Goal: Information Seeking & Learning: Understand process/instructions

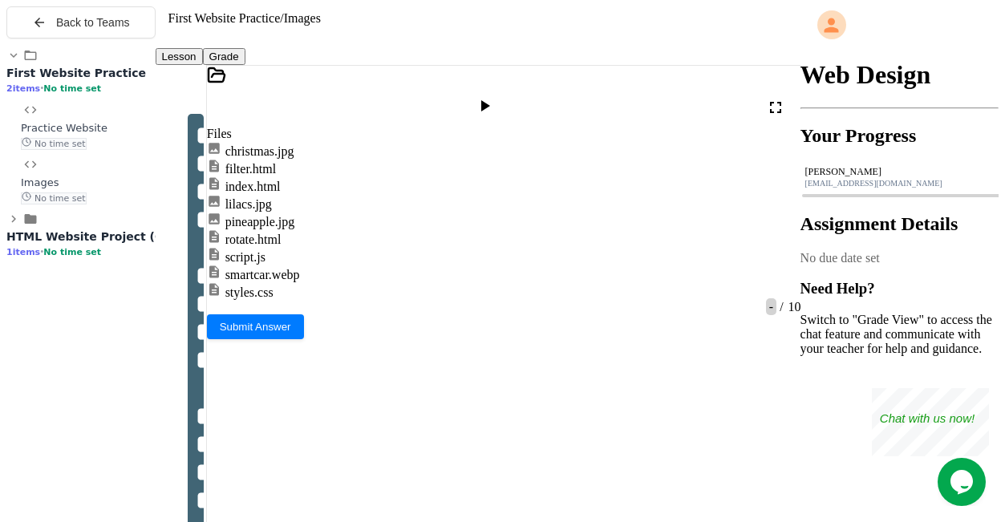
click at [259, 265] on div "script.js" at bounding box center [253, 256] width 93 height 18
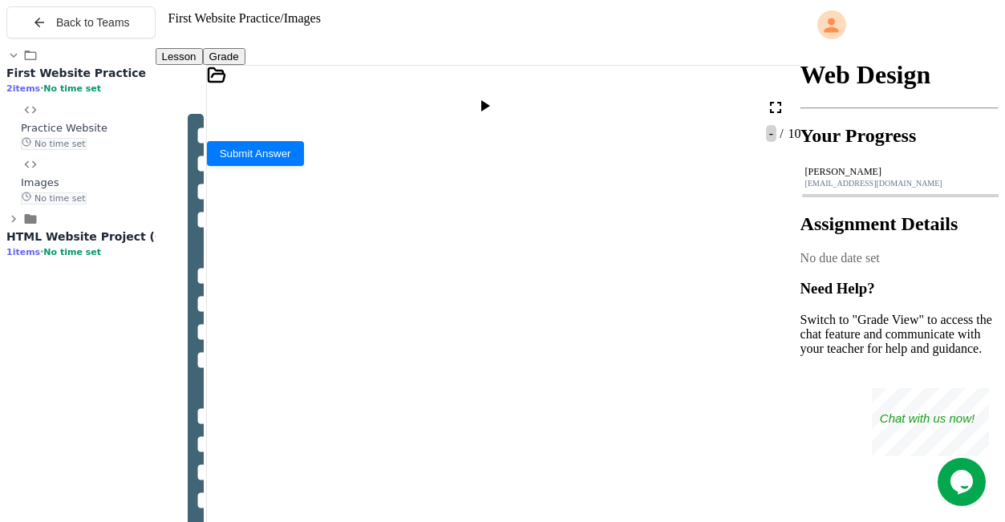
click at [224, 102] on div at bounding box center [504, 96] width 594 height 61
click at [223, 88] on div at bounding box center [504, 77] width 594 height 22
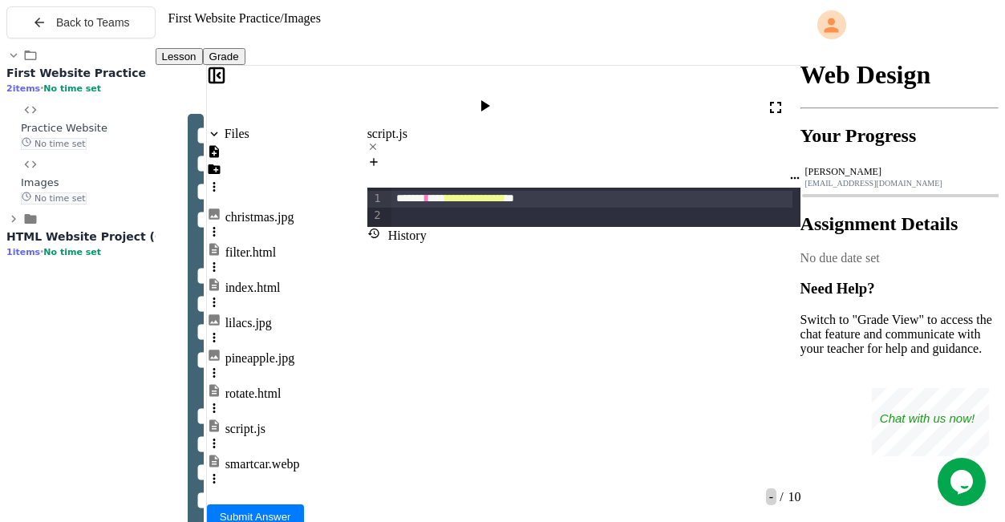
click at [267, 492] on div "styles.css" at bounding box center [249, 499] width 48 height 14
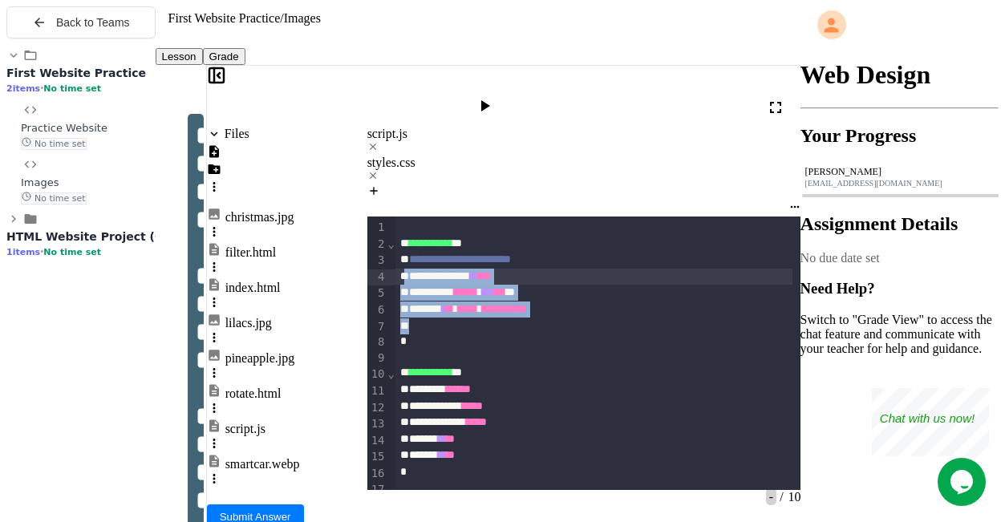
drag, startPoint x: 631, startPoint y: 241, endPoint x: 409, endPoint y: 196, distance: 226.6
copy div "**********"
click at [491, 334] on div "*" at bounding box center [593, 342] width 397 height 16
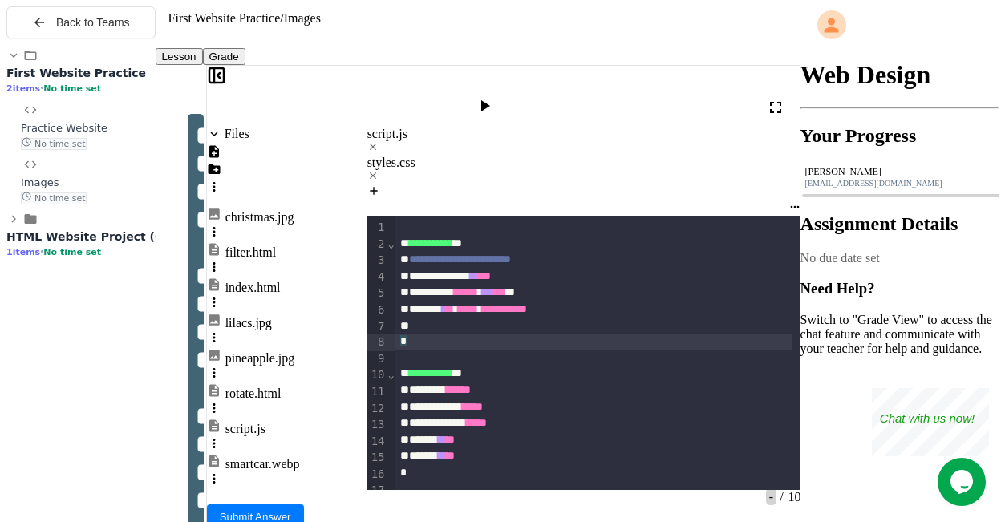
click at [536, 318] on div "To enrich screen reader interactions, please activate Accessibility in Grammarl…" at bounding box center [593, 326] width 397 height 16
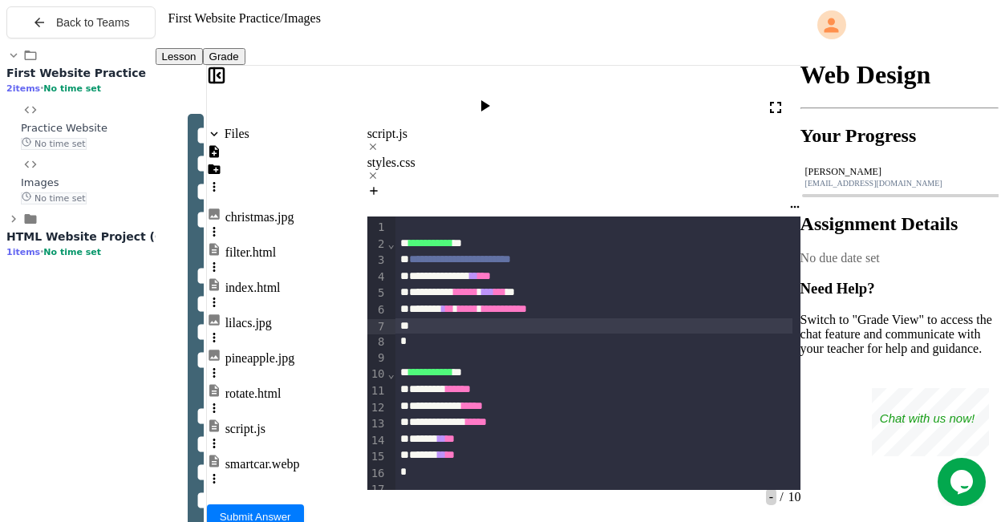
click at [494, 99] on icon at bounding box center [484, 105] width 19 height 19
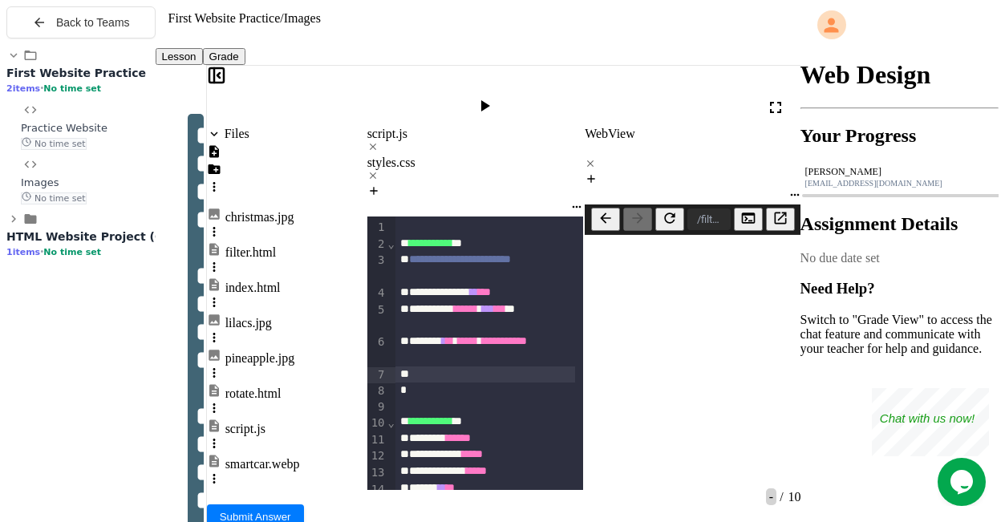
scroll to position [289, 0]
drag, startPoint x: 530, startPoint y: 210, endPoint x: 419, endPoint y: 200, distance: 112.0
drag, startPoint x: 419, startPoint y: 203, endPoint x: 528, endPoint y: 202, distance: 108.3
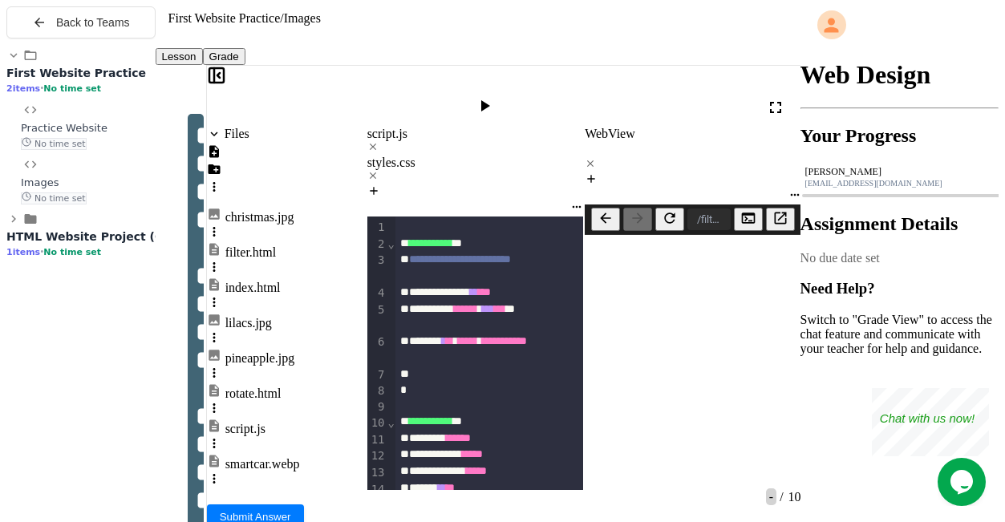
drag, startPoint x: 535, startPoint y: 207, endPoint x: 415, endPoint y: 199, distance: 119.8
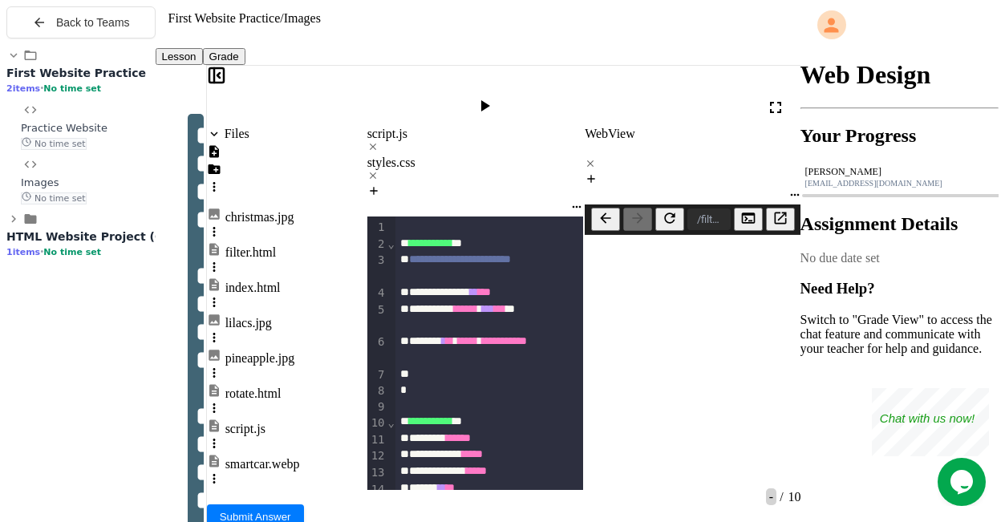
drag, startPoint x: 528, startPoint y: 288, endPoint x: 401, endPoint y: 272, distance: 127.7
copy div "******* ********* * *** * **"
drag, startPoint x: 549, startPoint y: 249, endPoint x: 431, endPoint y: 228, distance: 119.7
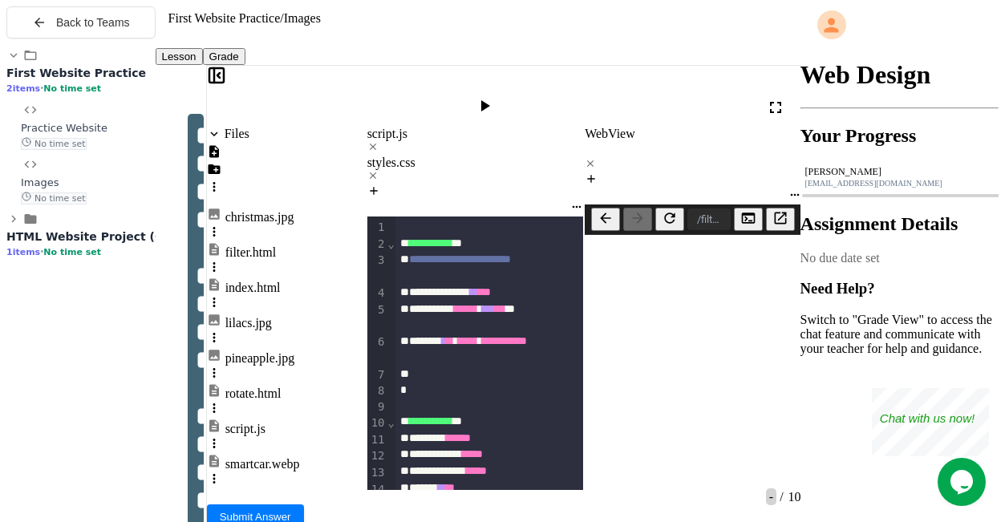
drag, startPoint x: 414, startPoint y: 253, endPoint x: 557, endPoint y: 250, distance: 142.8
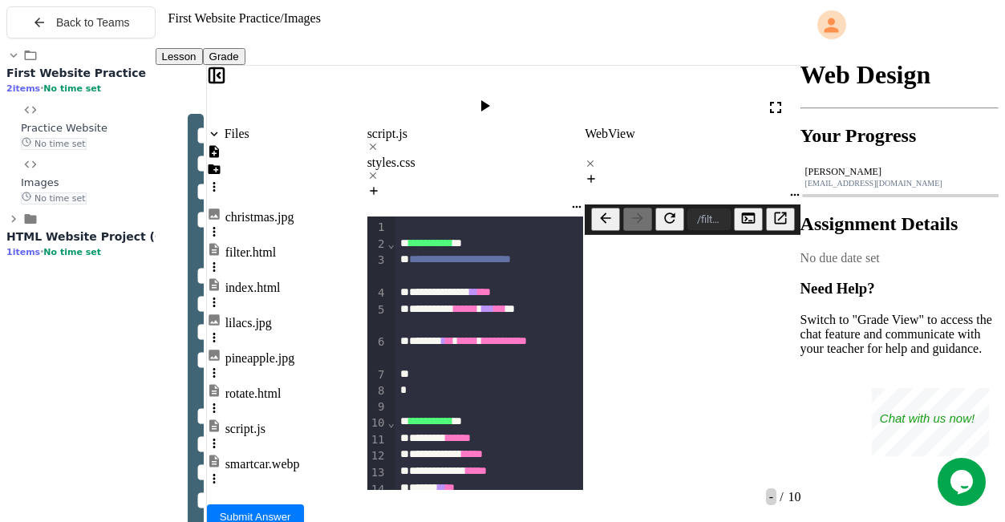
copy div "****** ******** * * **"
click at [226, 85] on icon at bounding box center [216, 75] width 19 height 19
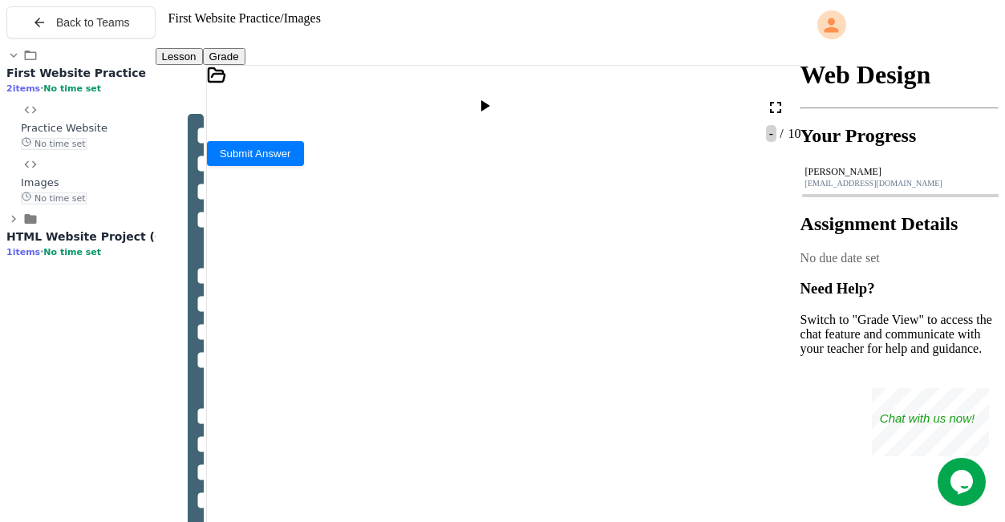
scroll to position [637, 0]
click at [226, 85] on icon at bounding box center [216, 75] width 19 height 19
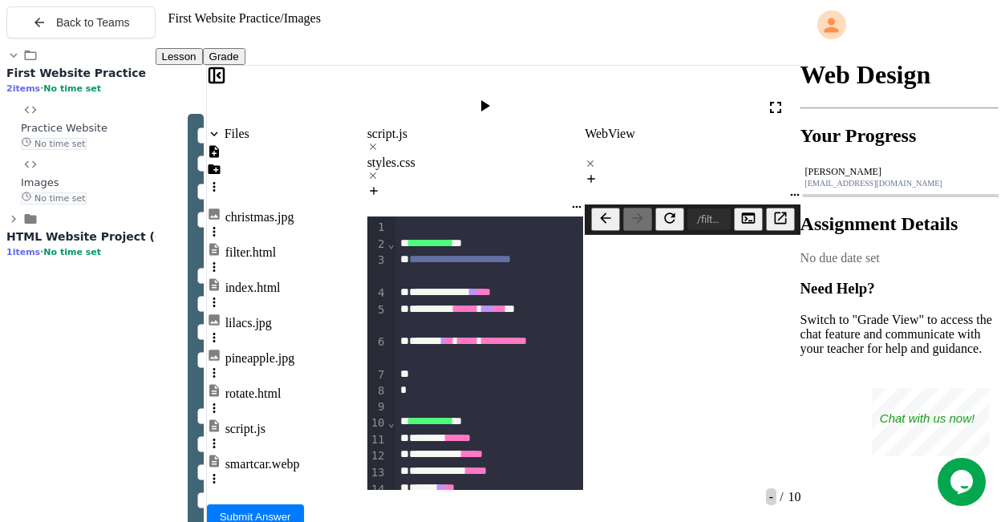
scroll to position [734, 0]
click at [225, 127] on div at bounding box center [216, 134] width 18 height 14
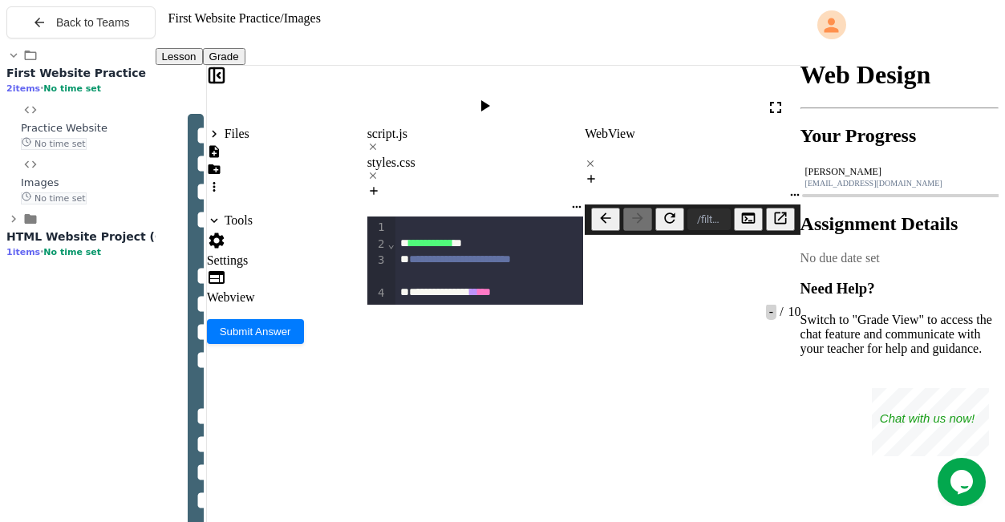
click at [225, 127] on div at bounding box center [216, 134] width 18 height 14
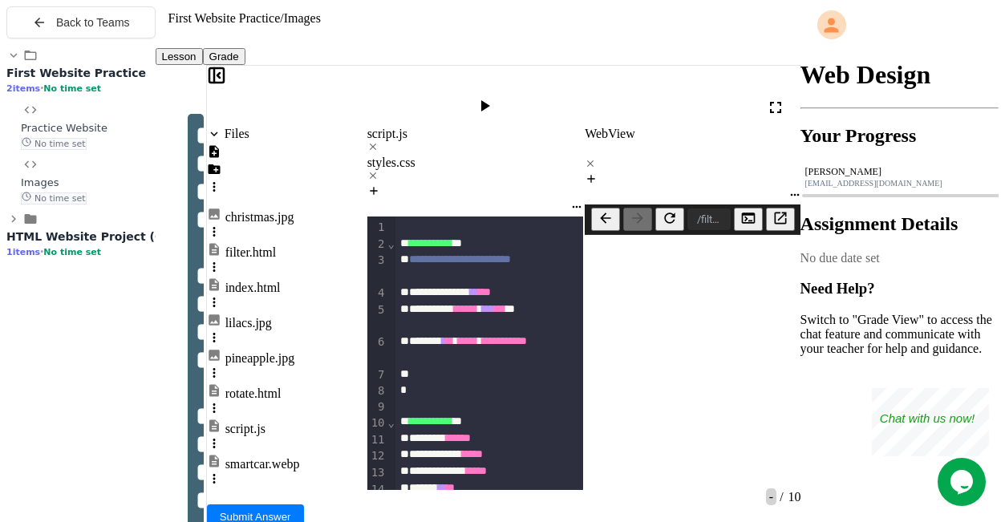
click at [225, 127] on div at bounding box center [216, 134] width 18 height 14
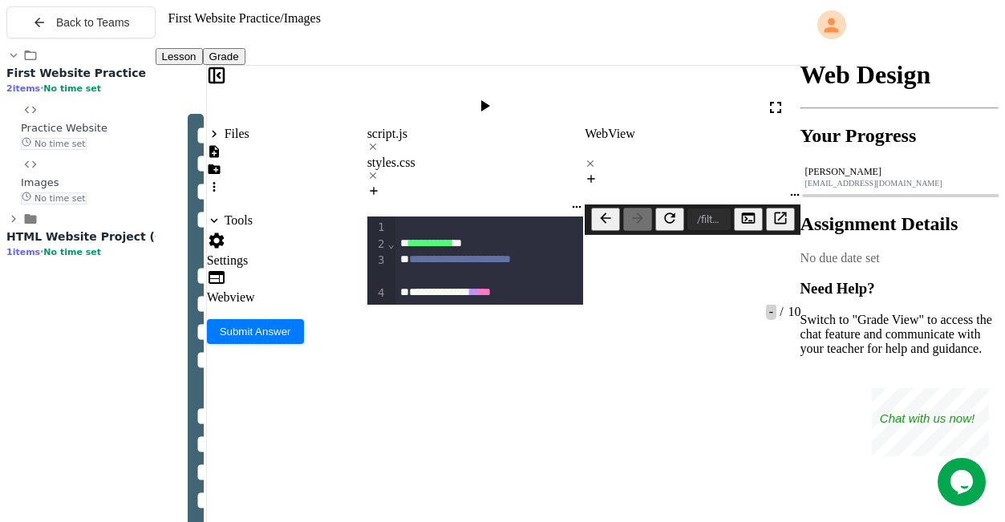
click at [85, 243] on span "HTML Website Project (Graded)" at bounding box center [106, 236] width 200 height 13
click at [99, 314] on div "Website Project No time set" at bounding box center [88, 299] width 135 height 30
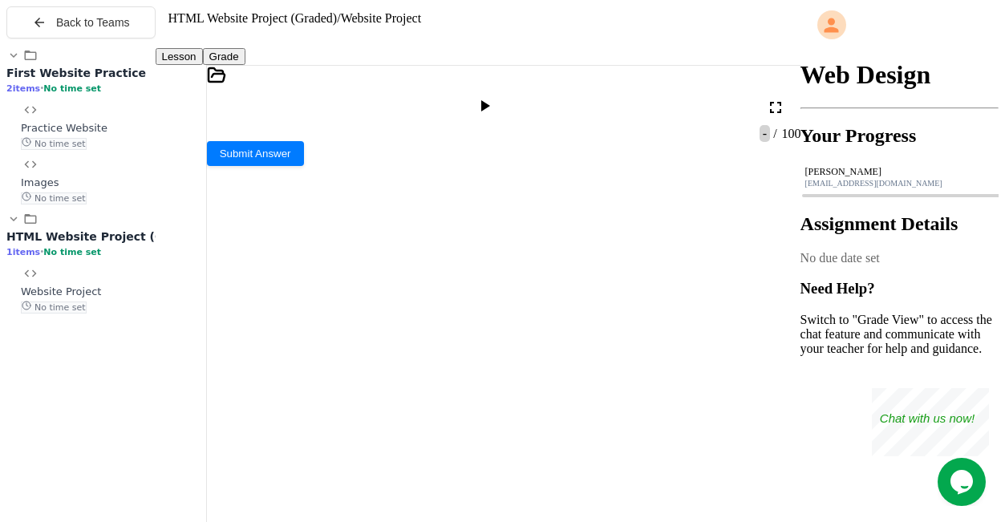
drag, startPoint x: 323, startPoint y: 332, endPoint x: 153, endPoint y: 87, distance: 297.9
click at [184, 55] on div "**********" at bounding box center [478, 267] width 645 height 522
click at [220, 156] on icon at bounding box center [213, 162] width 13 height 13
click at [281, 252] on div "key attractons.html" at bounding box center [274, 259] width 99 height 14
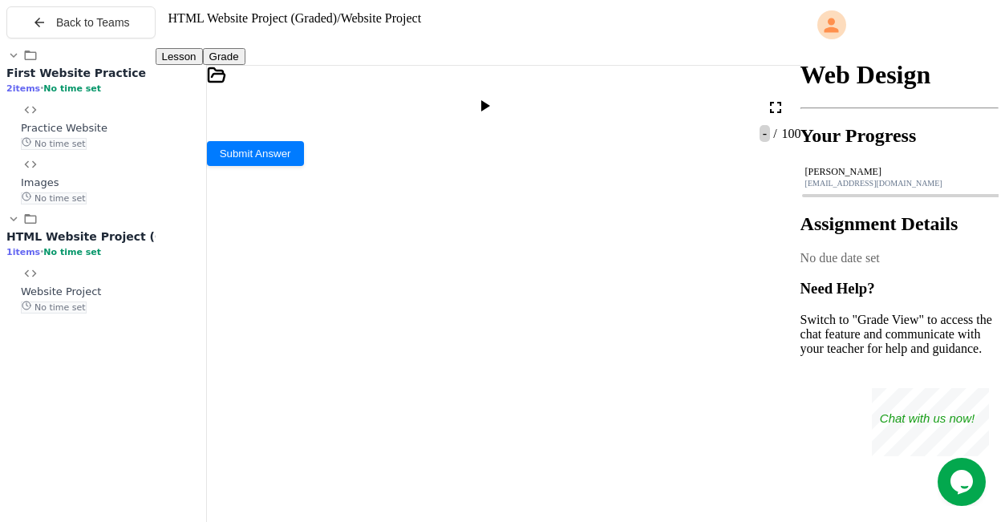
scroll to position [506, 0]
click at [491, 184] on div at bounding box center [504, 192] width 594 height 16
click at [285, 334] on div "top 10 hotels.html" at bounding box center [271, 341] width 93 height 14
click at [220, 213] on icon at bounding box center [213, 219] width 13 height 13
click at [377, 377] on div "waystogetthere.html" at bounding box center [504, 386] width 594 height 18
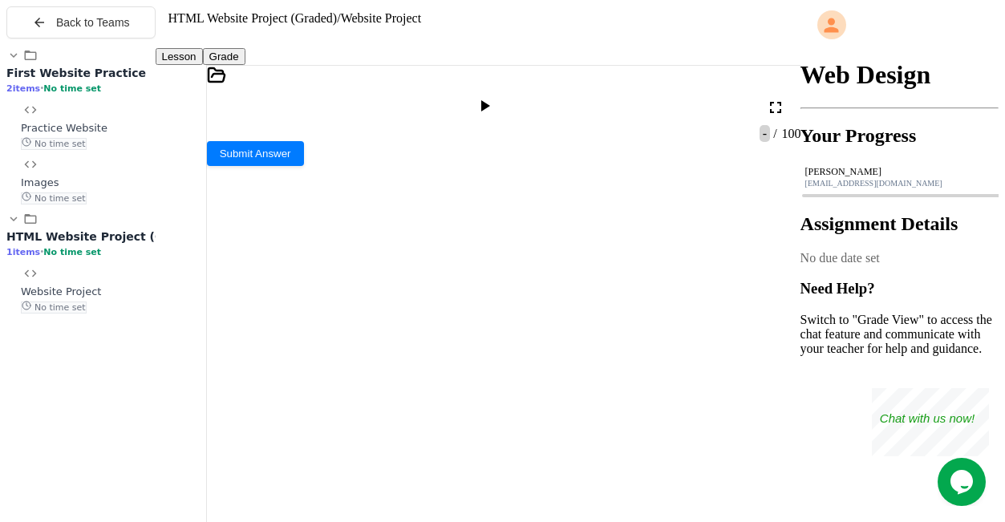
click at [220, 242] on icon at bounding box center [213, 248] width 13 height 13
click at [273, 374] on div "styles.css" at bounding box center [249, 381] width 48 height 14
click at [399, 339] on div at bounding box center [516, 347] width 570 height 16
drag, startPoint x: 427, startPoint y: 167, endPoint x: 244, endPoint y: 160, distance: 183.8
click at [244, 323] on div "**********" at bounding box center [511, 331] width 561 height 17
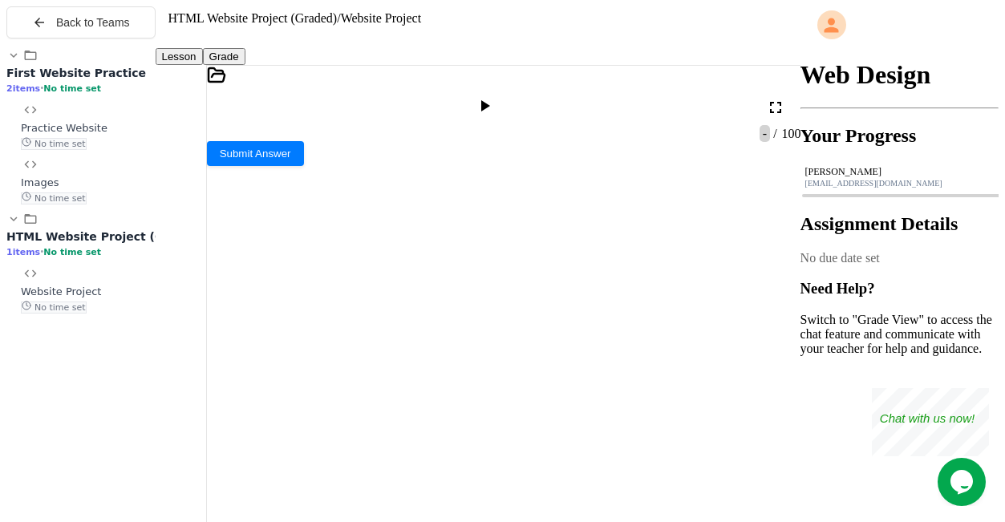
click at [271, 371] on div "To enrich screen reader interactions, please activate Accessibility in Grammarl…" at bounding box center [516, 379] width 570 height 16
drag, startPoint x: 271, startPoint y: 211, endPoint x: 220, endPoint y: 107, distance: 116.2
click at [220, 107] on div "**********" at bounding box center [504, 96] width 594 height 61
click at [530, 213] on div "waystogetthere.html" at bounding box center [504, 220] width 594 height 14
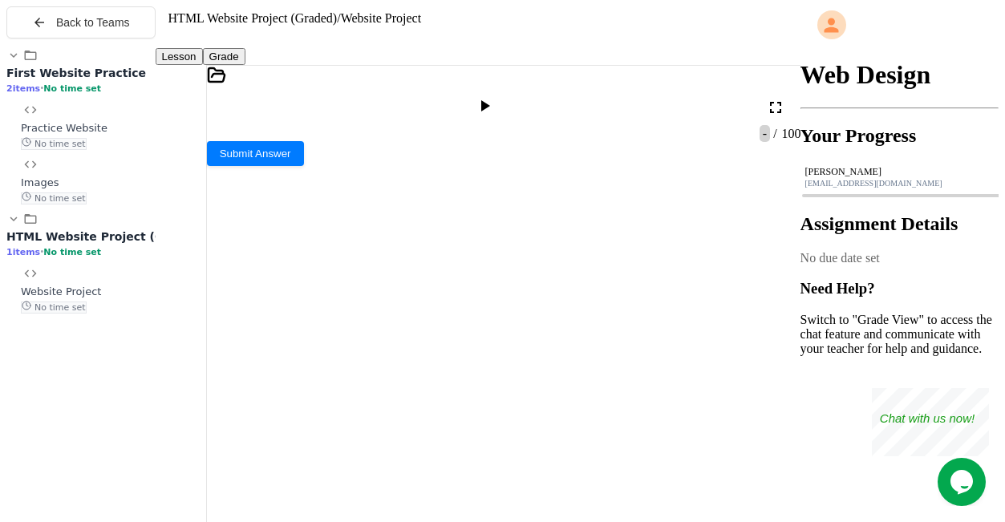
drag, startPoint x: 209, startPoint y: 176, endPoint x: 199, endPoint y: 136, distance: 41.4
click at [199, 136] on div "**********" at bounding box center [478, 297] width 645 height 464
drag, startPoint x: 281, startPoint y: 296, endPoint x: 358, endPoint y: 315, distance: 78.6
click at [290, 303] on div "** **** * ** **** *" at bounding box center [516, 378] width 570 height 150
drag, startPoint x: 368, startPoint y: 317, endPoint x: 150, endPoint y: 185, distance: 254.7
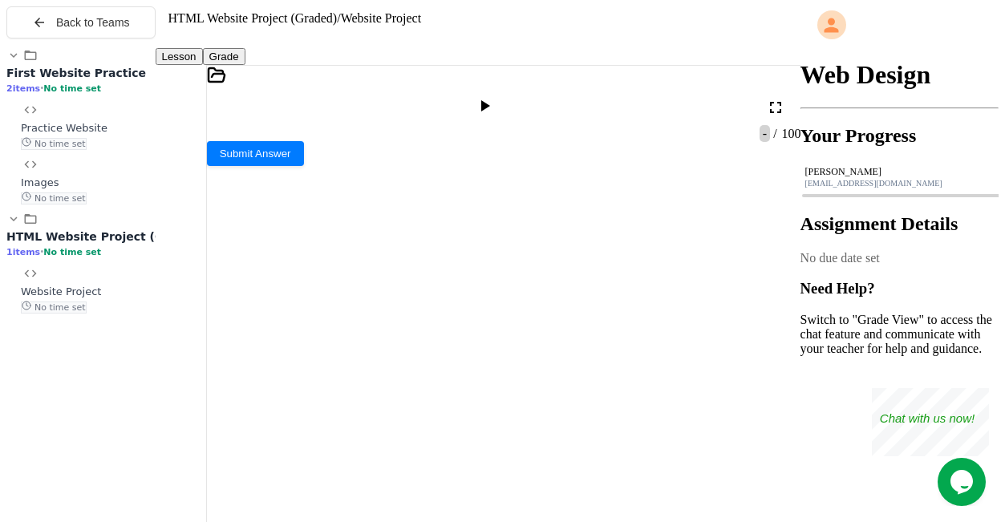
click at [150, 185] on div "**********" at bounding box center [502, 267] width 992 height 522
click at [220, 156] on icon at bounding box center [213, 162] width 13 height 13
click at [311, 252] on div "key attractons.html" at bounding box center [274, 259] width 99 height 14
click at [220, 184] on icon at bounding box center [213, 190] width 13 height 13
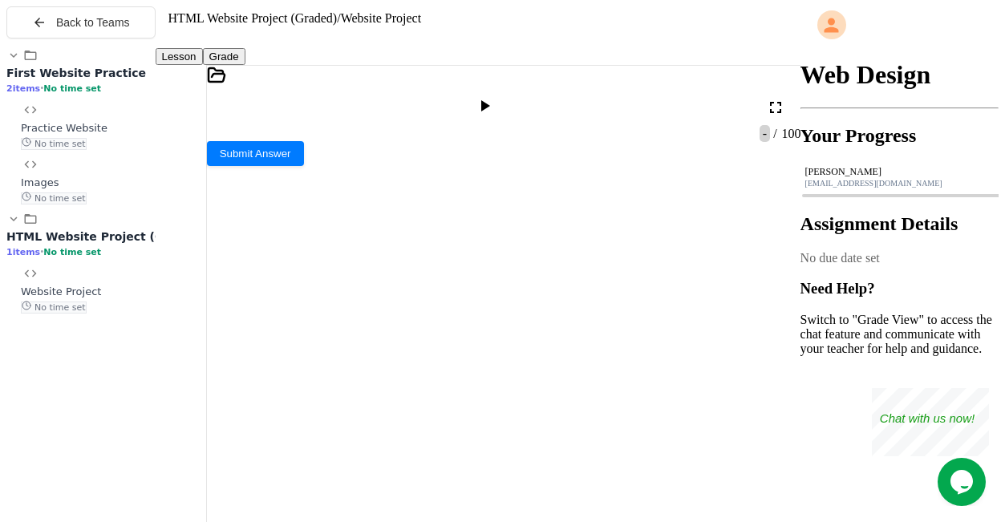
drag, startPoint x: 334, startPoint y: 330, endPoint x: 335, endPoint y: 339, distance: 9.0
click at [330, 351] on div "waystogetthere.html" at bounding box center [277, 358] width 104 height 14
drag, startPoint x: 660, startPoint y: 128, endPoint x: 666, endPoint y: 136, distance: 9.7
click at [663, 213] on div at bounding box center [504, 221] width 594 height 16
click at [304, 362] on div "top 10 hotels.html" at bounding box center [271, 369] width 93 height 14
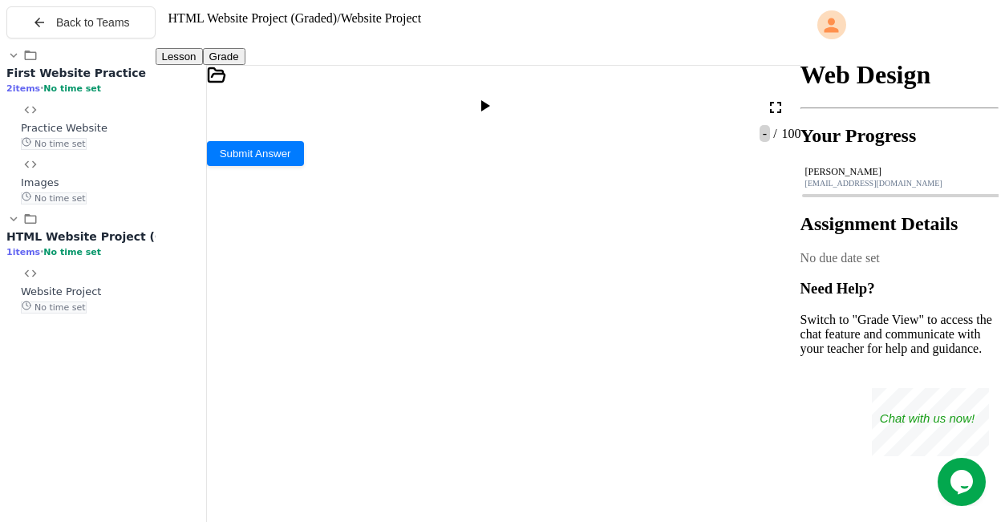
click at [404, 156] on div "key attractons.html" at bounding box center [504, 163] width 594 height 14
